Goal: Find specific page/section: Find specific page/section

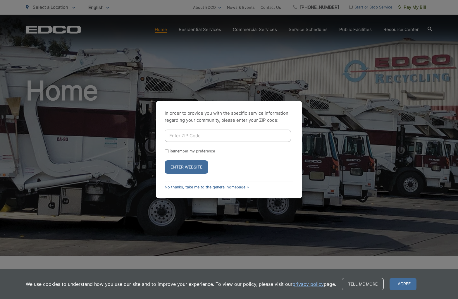
click at [195, 135] on input "Enter ZIP Code" at bounding box center [228, 136] width 126 height 12
type input "90805"
click at [165, 160] on button "Enter Website" at bounding box center [187, 166] width 44 height 13
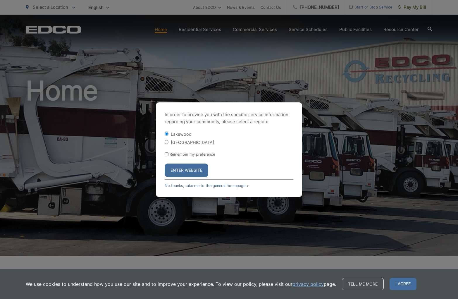
click at [188, 142] on label "[GEOGRAPHIC_DATA]" at bounding box center [192, 142] width 43 height 5
click at [169, 142] on input "[GEOGRAPHIC_DATA]" at bounding box center [167, 142] width 4 height 4
radio input "true"
click at [187, 169] on button "Enter Website" at bounding box center [187, 170] width 44 height 13
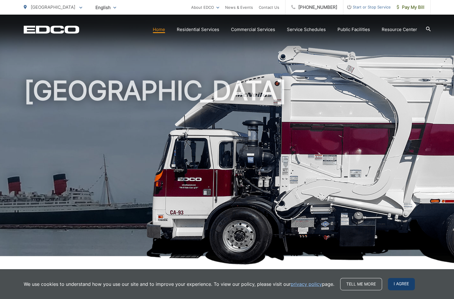
click at [408, 279] on span "I agree" at bounding box center [401, 284] width 27 height 12
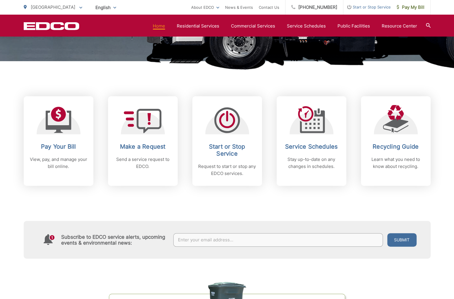
scroll to position [205, 0]
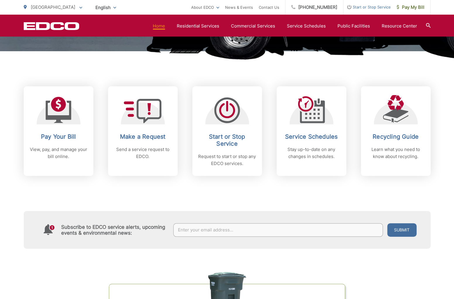
click at [189, 192] on div "Subscribe to EDCO service alerts, upcoming events & environmental news: Submit" at bounding box center [227, 212] width 407 height 73
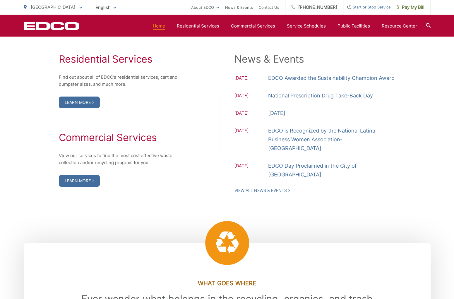
scroll to position [574, 0]
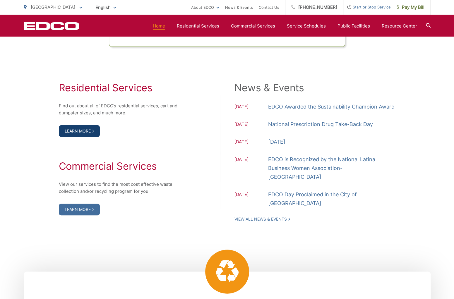
click at [79, 132] on link "Learn More" at bounding box center [79, 131] width 41 height 12
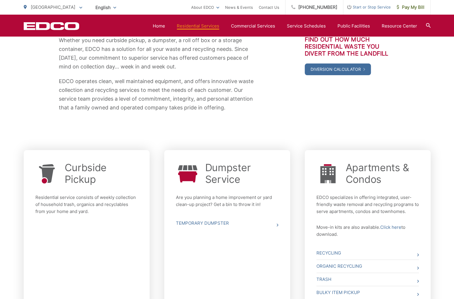
scroll to position [111, 0]
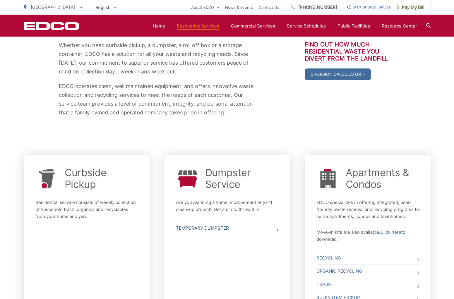
click at [209, 227] on link "Temporary Dumpster" at bounding box center [227, 228] width 102 height 13
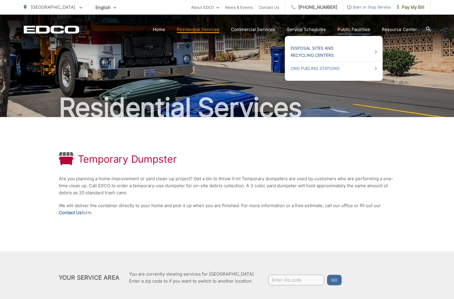
click at [313, 56] on link "Disposal Sites and Recycling Centers" at bounding box center [334, 52] width 86 height 14
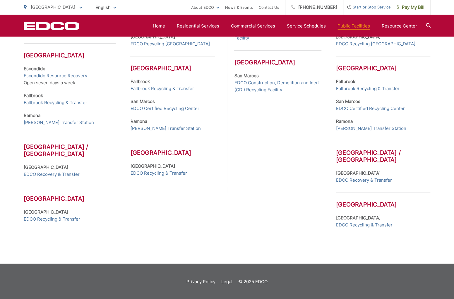
scroll to position [252, 0]
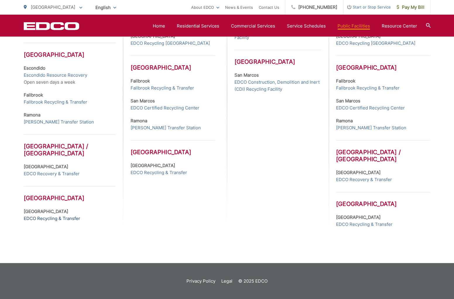
click at [66, 215] on link "EDCO Recycling & Transfer" at bounding box center [52, 218] width 56 height 7
